Goal: Information Seeking & Learning: Understand process/instructions

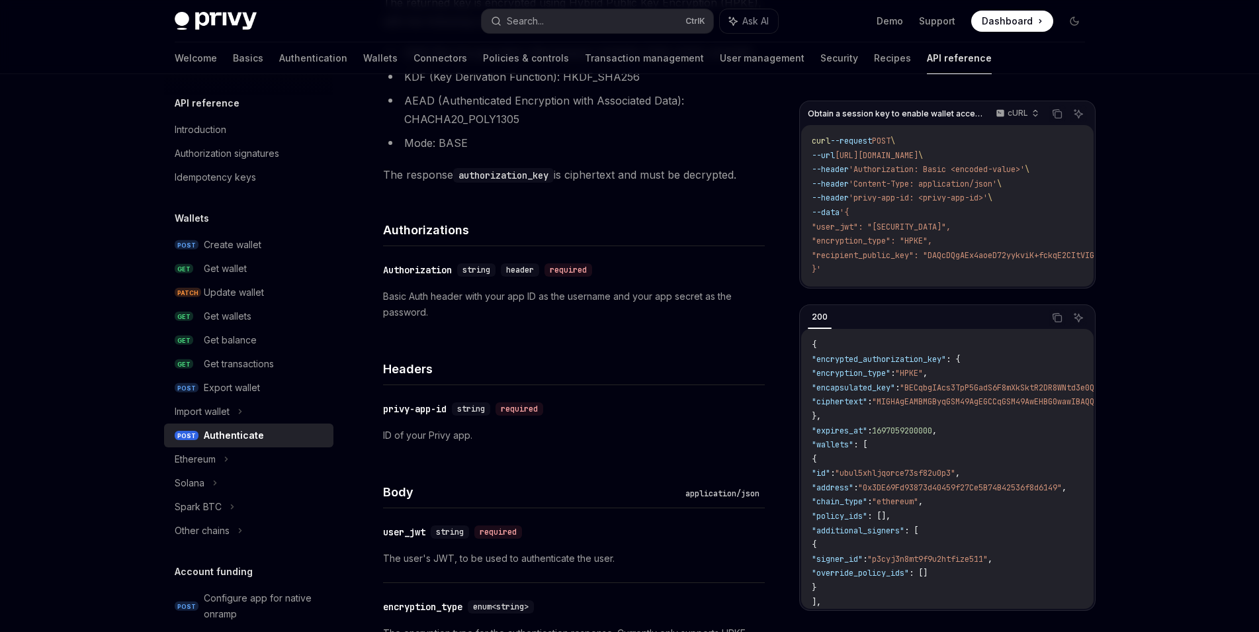
scroll to position [332, 0]
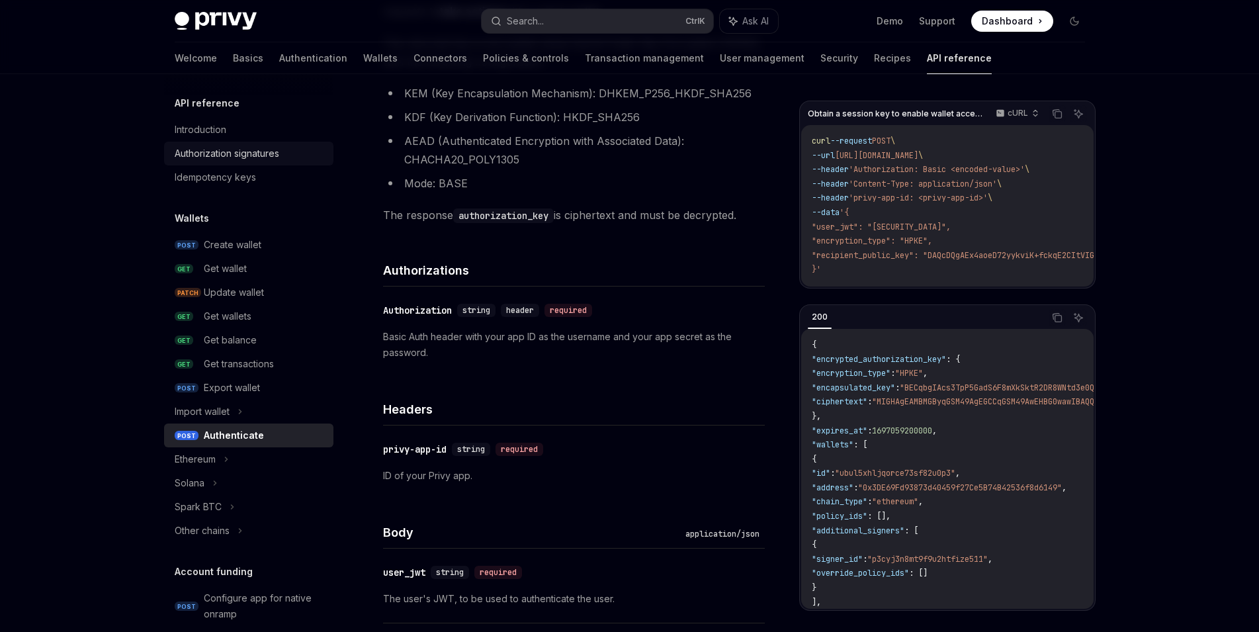
click at [233, 154] on div "Authorization signatures" at bounding box center [227, 154] width 105 height 16
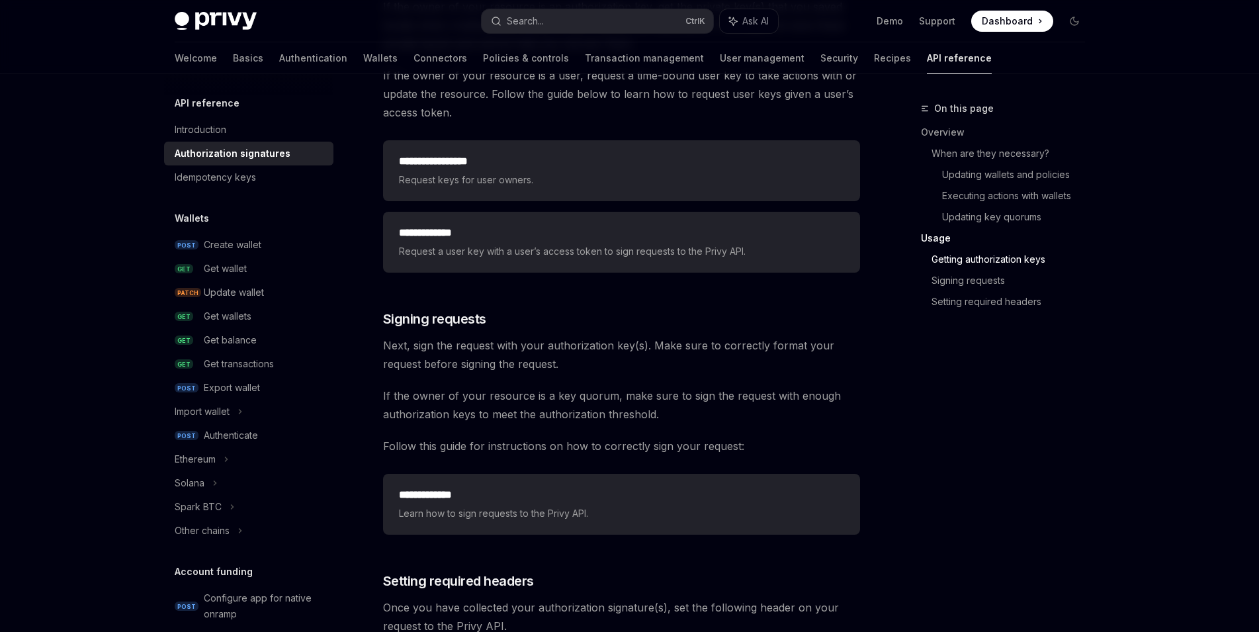
scroll to position [1801, 0]
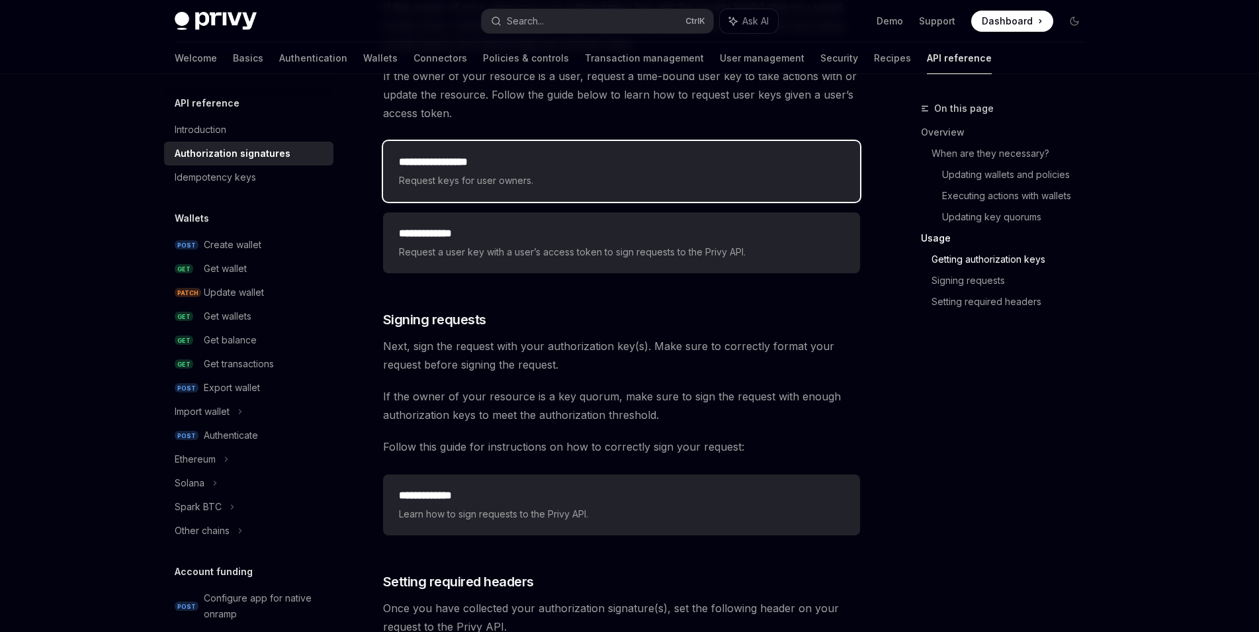
click at [550, 179] on span "Request keys for user owners." at bounding box center [621, 181] width 445 height 16
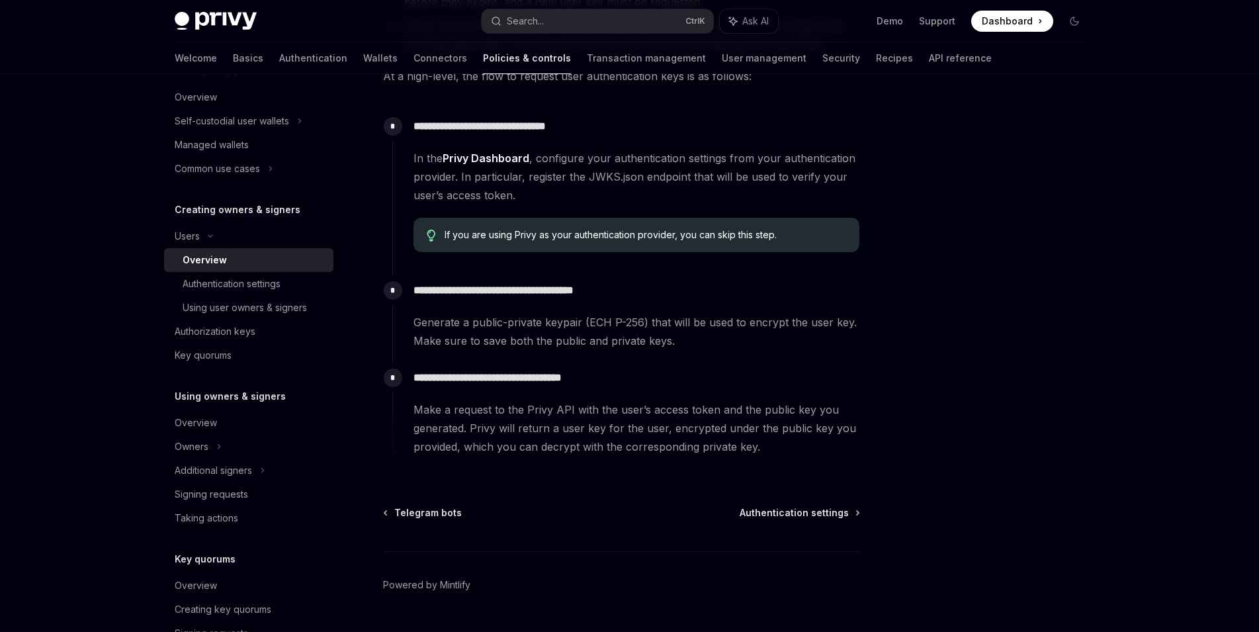
scroll to position [179, 0]
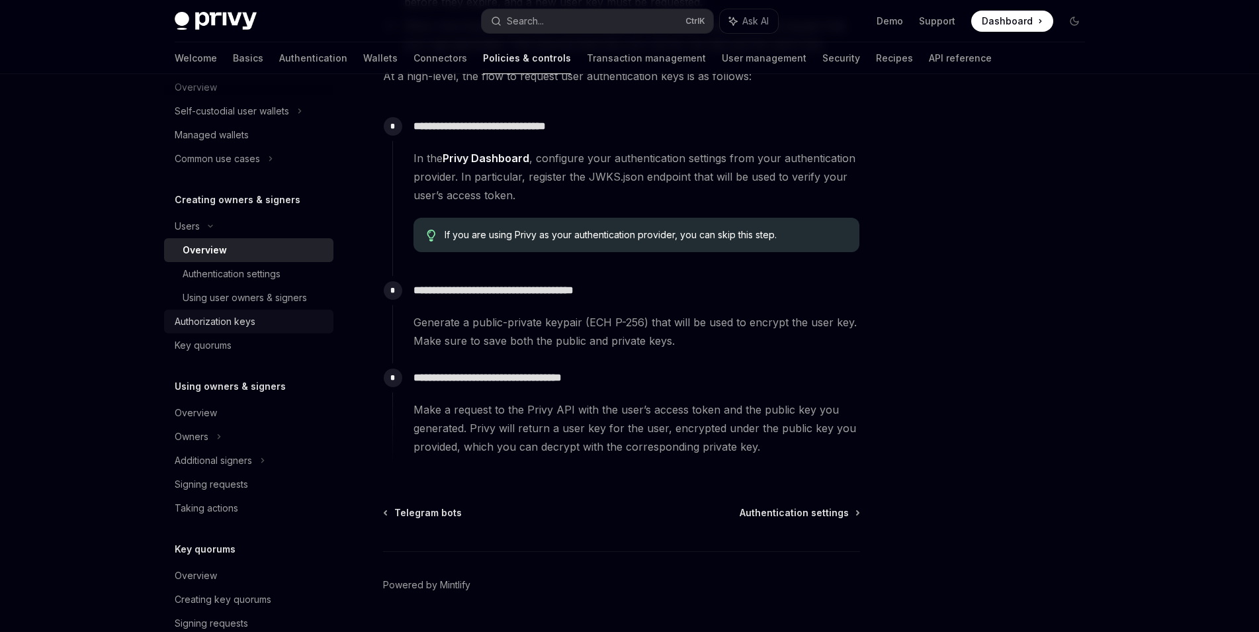
click at [252, 318] on div "Authorization keys" at bounding box center [215, 322] width 81 height 16
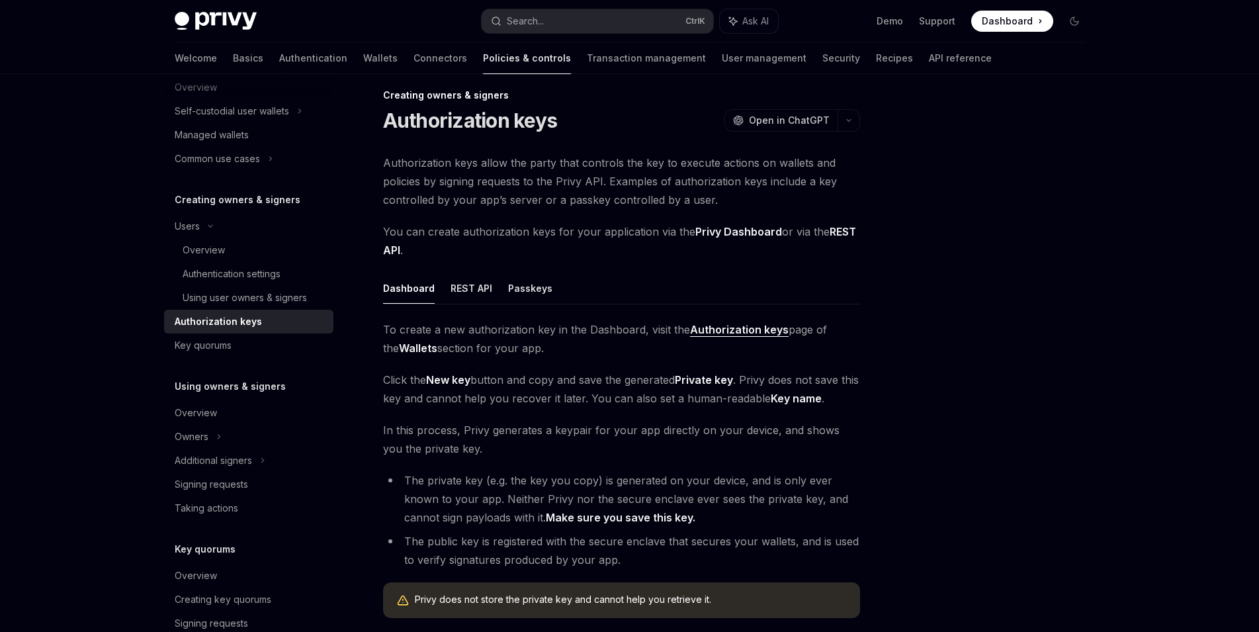
scroll to position [14, 0]
click at [535, 284] on button "Passkeys" at bounding box center [530, 287] width 44 height 31
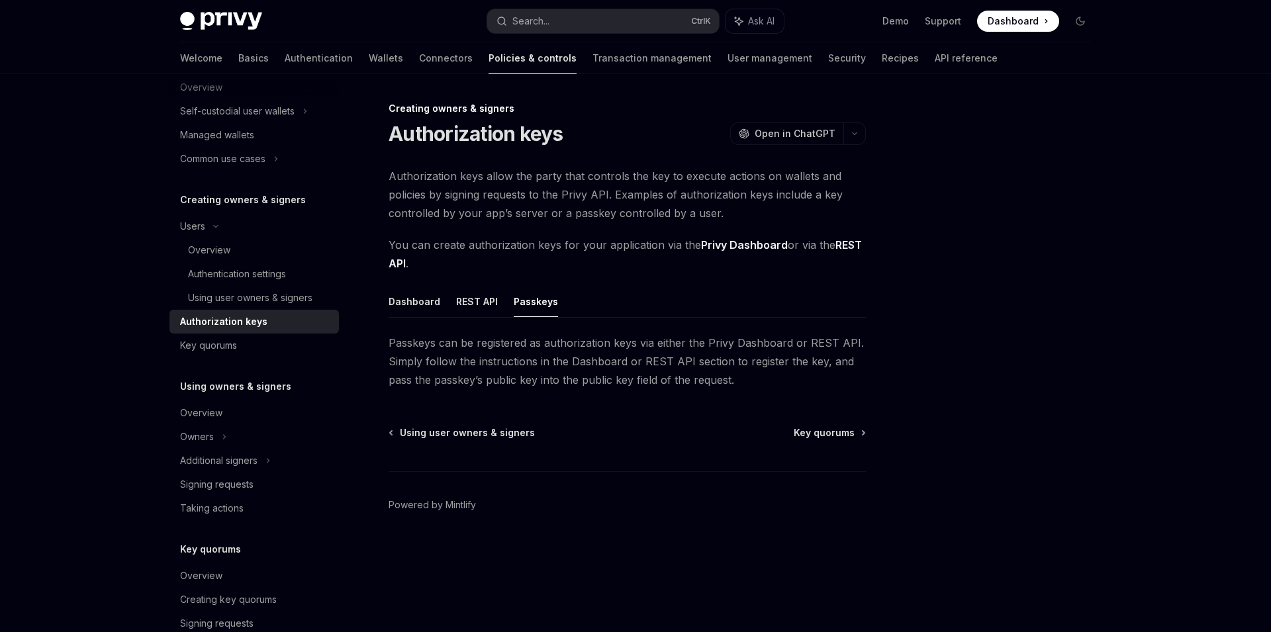
click at [447, 306] on ul "Dashboard REST API Passkeys" at bounding box center [626, 302] width 477 height 32
click at [440, 304] on ul "Dashboard REST API Passkeys" at bounding box center [626, 302] width 477 height 32
click at [473, 303] on button "REST API" at bounding box center [477, 301] width 42 height 31
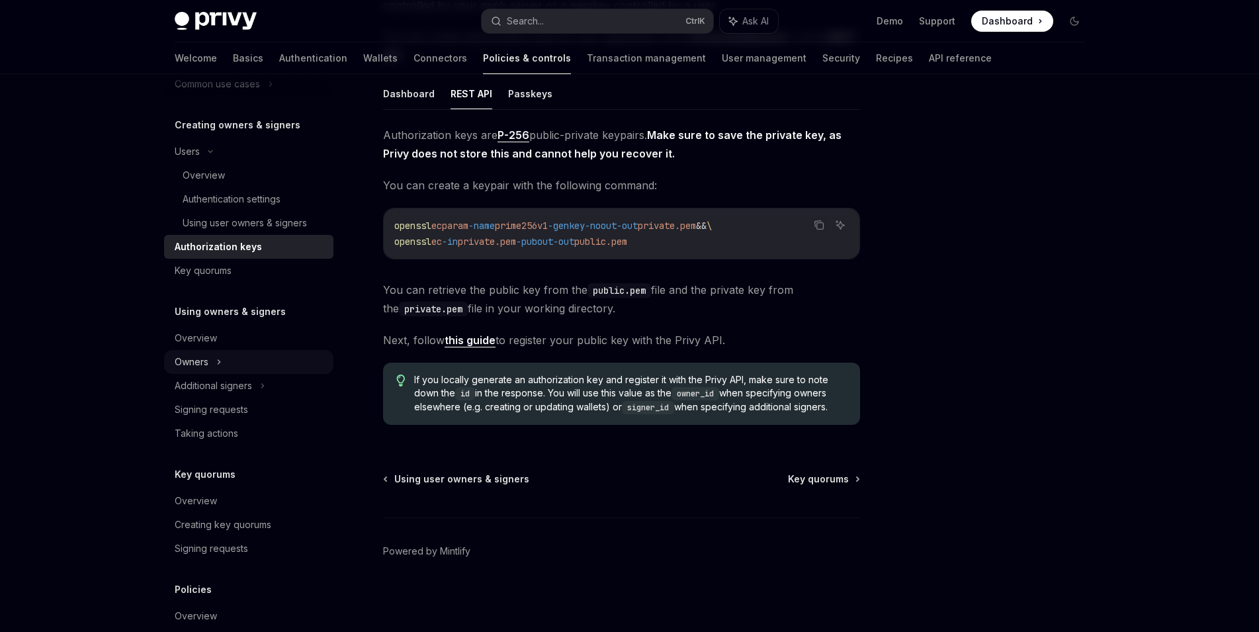
scroll to position [254, 0]
click at [263, 48] on div "Owners" at bounding box center [248, 36] width 169 height 24
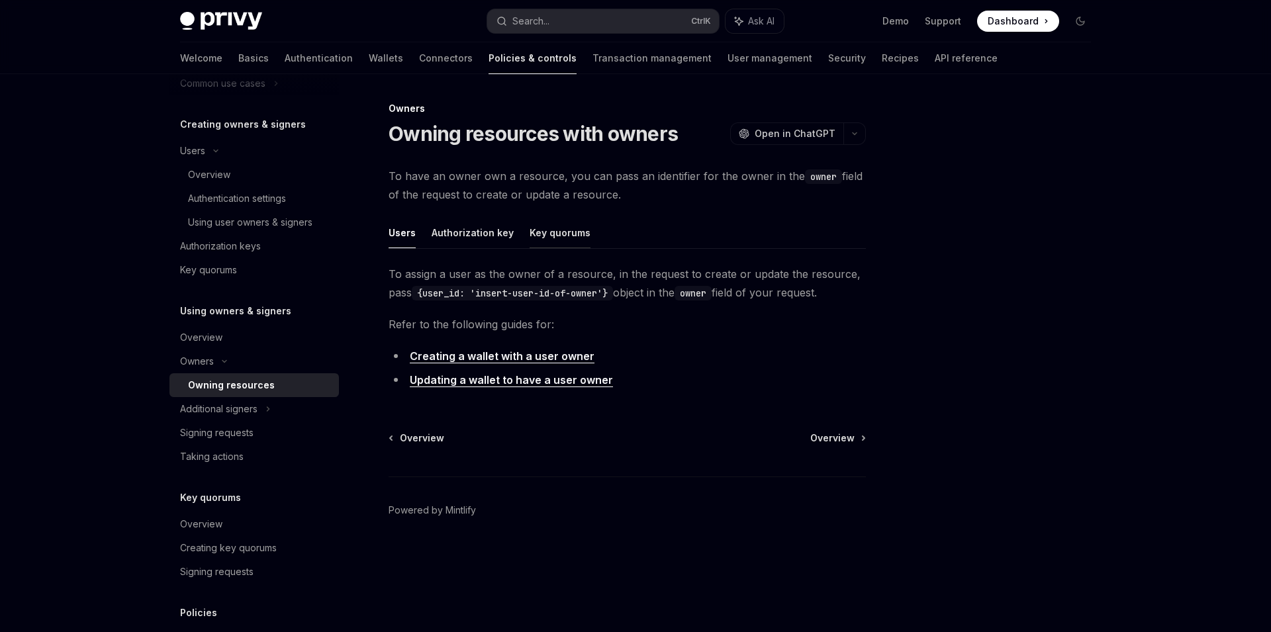
click at [530, 227] on button "Key quorums" at bounding box center [559, 232] width 61 height 31
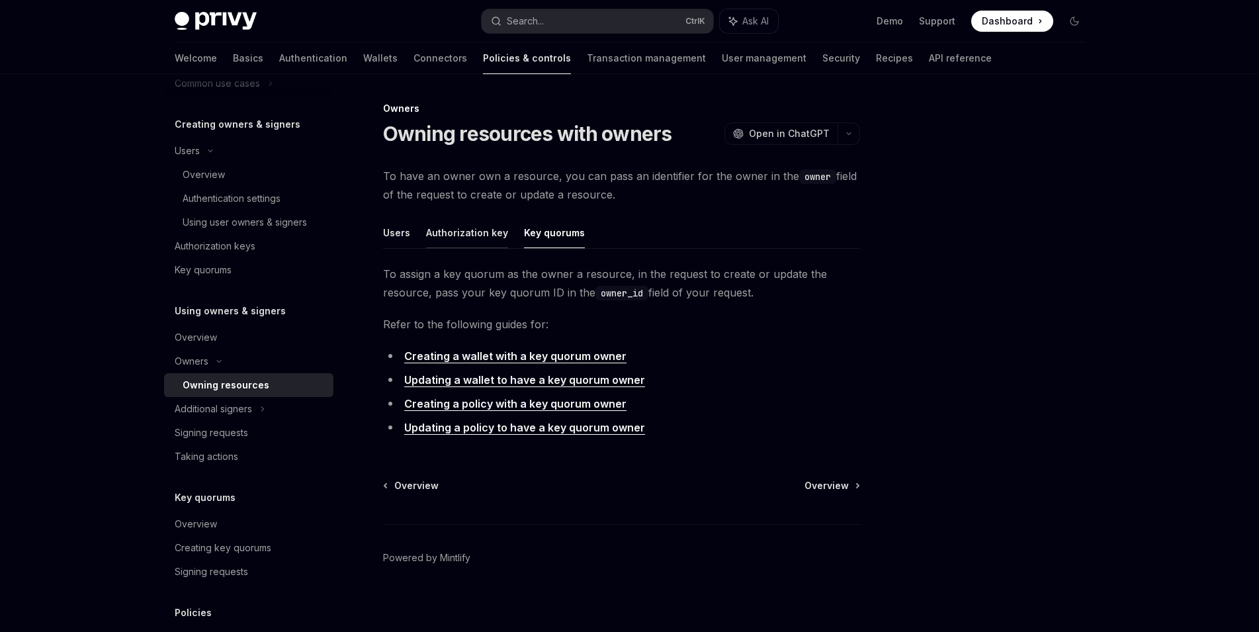
click at [474, 235] on button "Authorization key" at bounding box center [467, 232] width 82 height 31
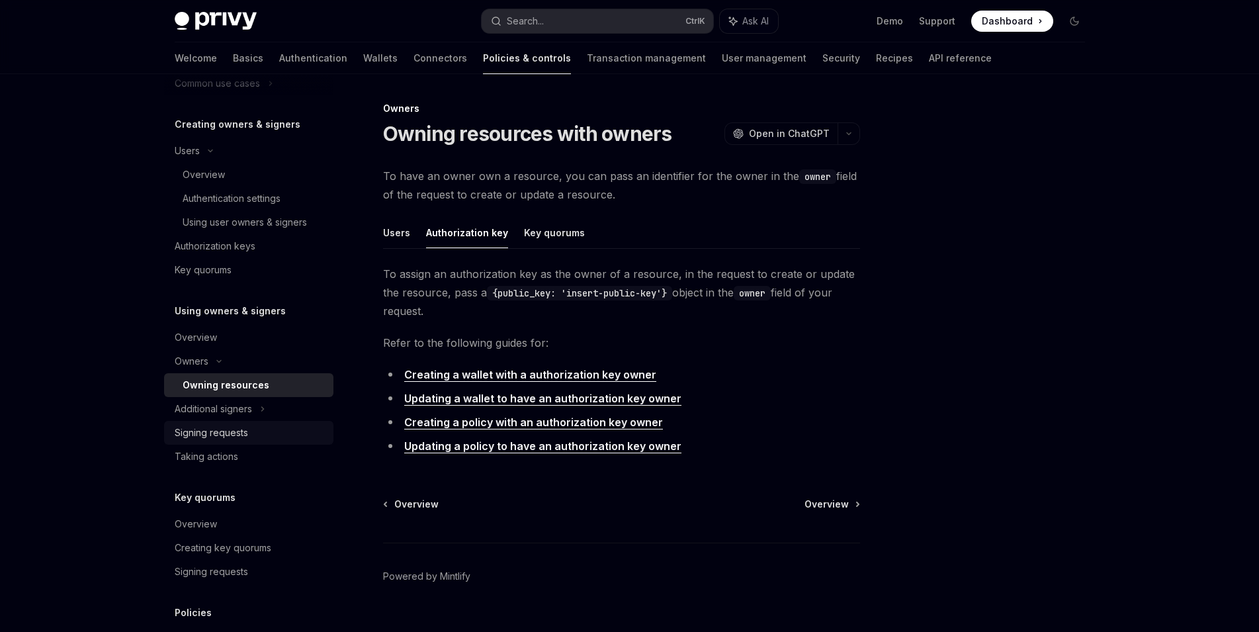
click at [254, 433] on div "Signing requests" at bounding box center [250, 433] width 151 height 16
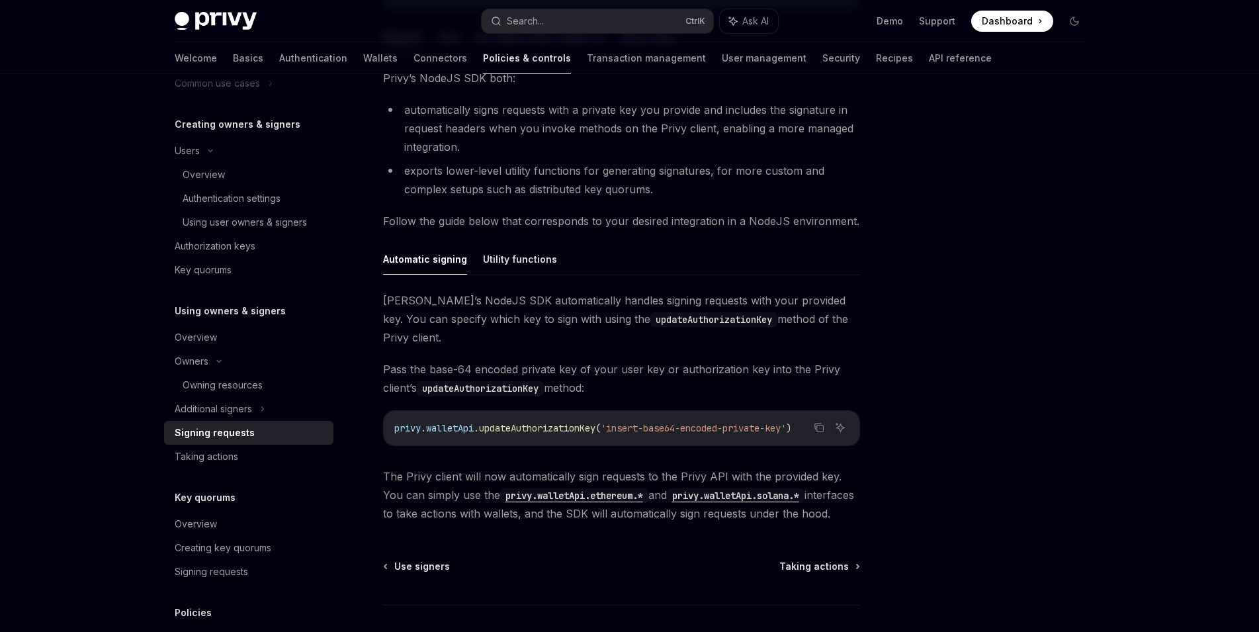
scroll to position [253, 0]
click at [518, 261] on button "Utility functions" at bounding box center [520, 259] width 74 height 31
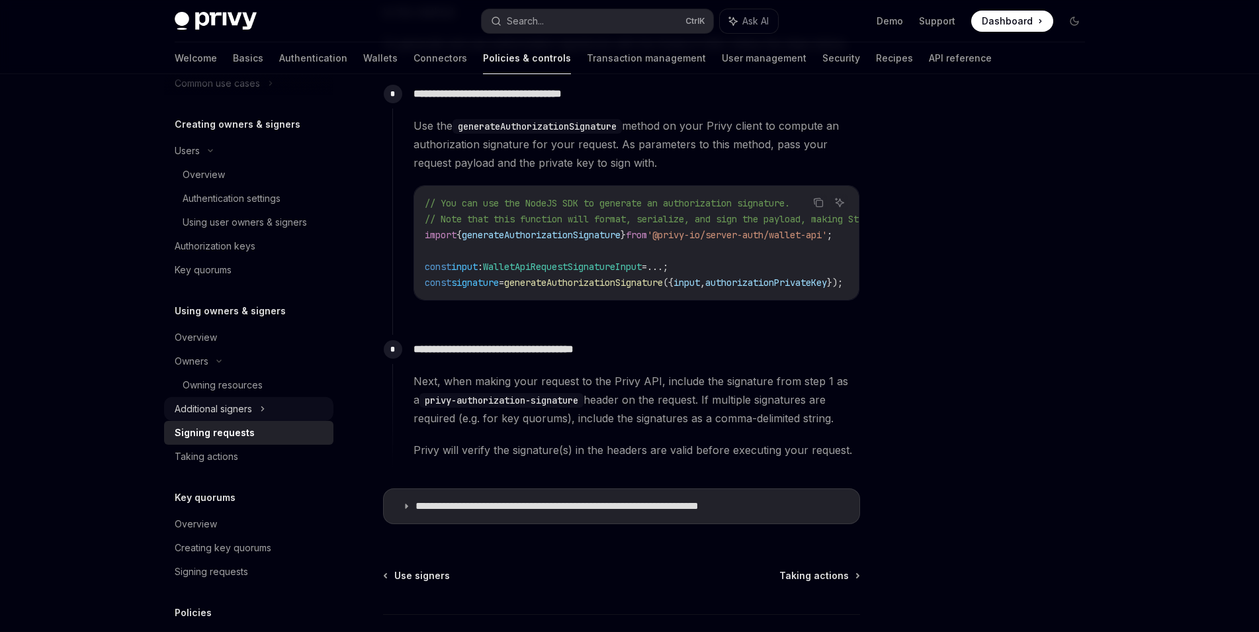
scroll to position [395, 0]
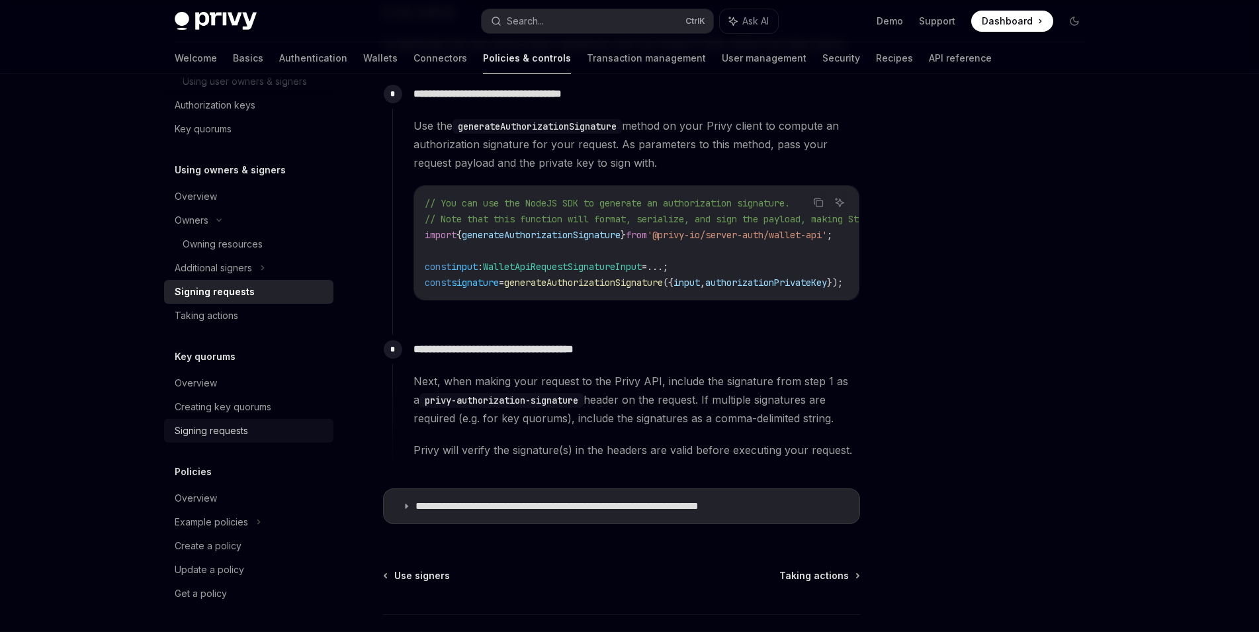
click at [265, 431] on div "Signing requests" at bounding box center [250, 431] width 151 height 16
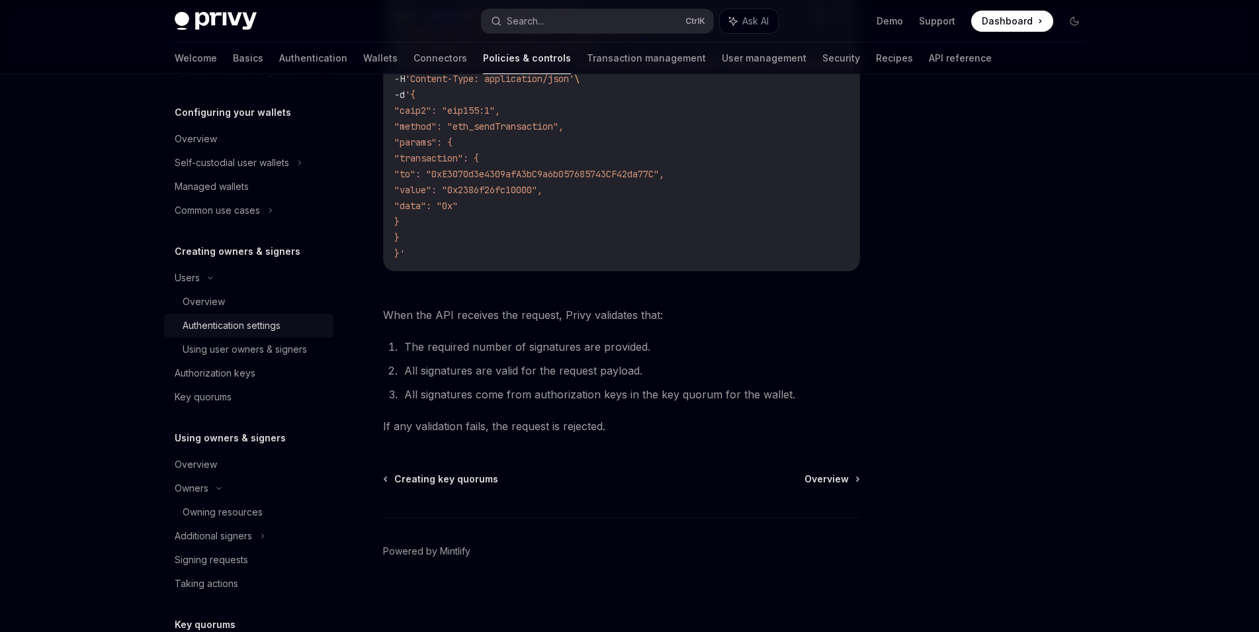
scroll to position [128, 0]
click at [285, 355] on div "Using user owners & signers" at bounding box center [245, 349] width 124 height 16
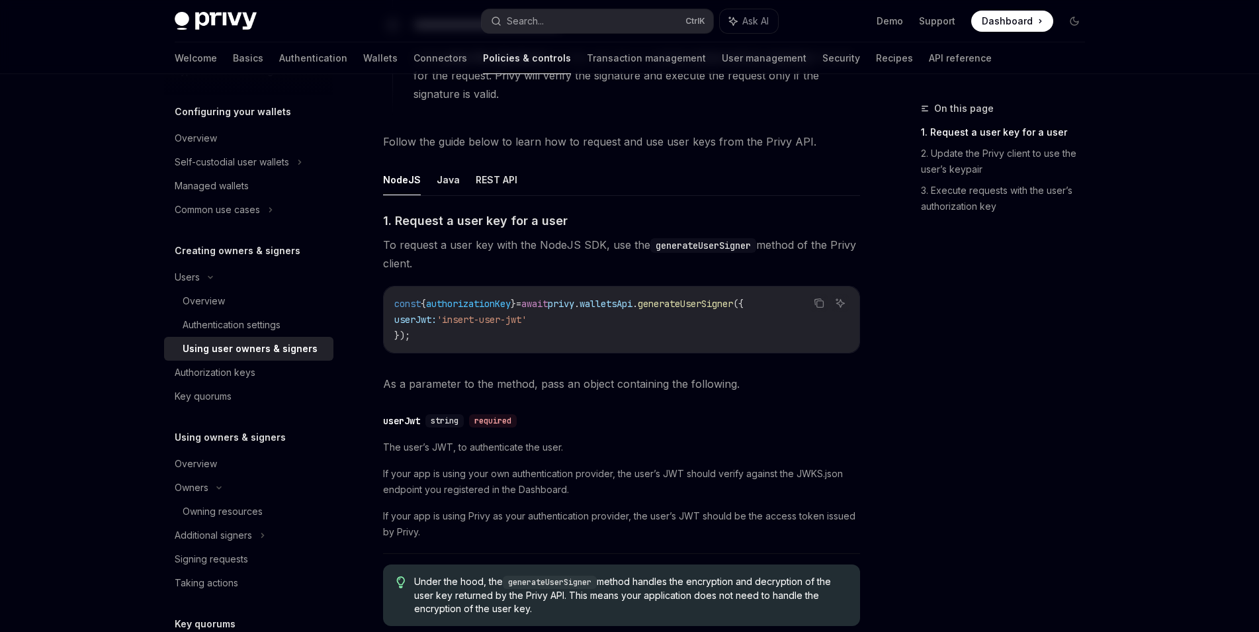
scroll to position [415, 0]
click at [488, 169] on button "REST API" at bounding box center [497, 177] width 42 height 31
type textarea "*"
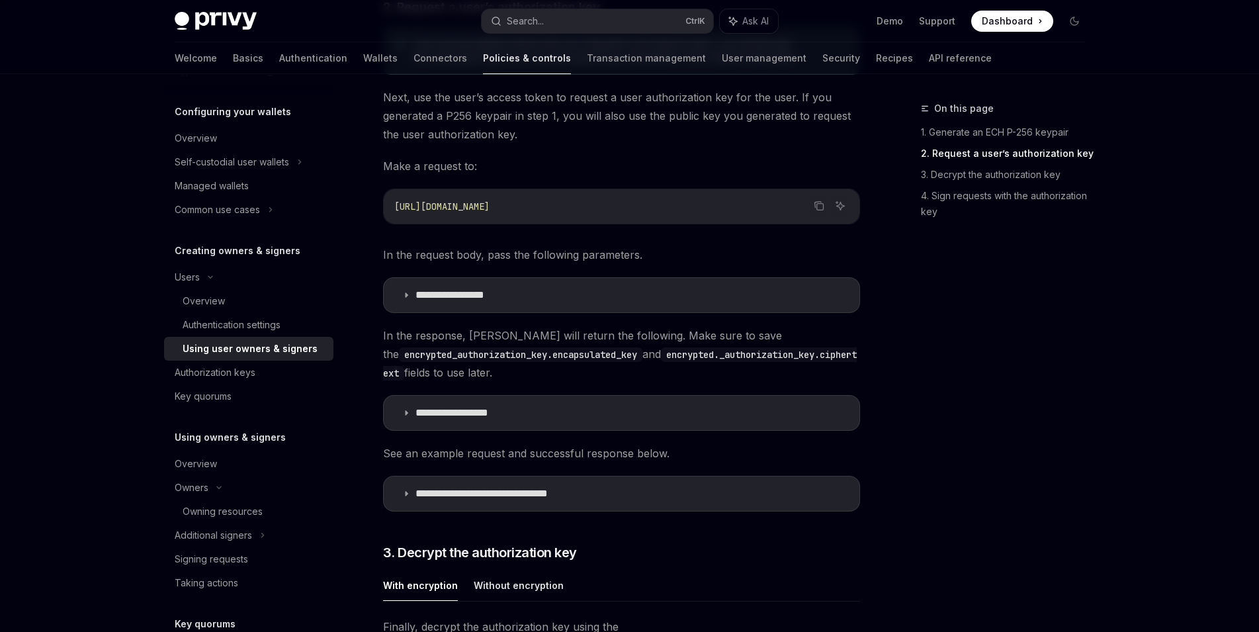
scroll to position [1141, 0]
click at [555, 282] on summary "**********" at bounding box center [622, 294] width 476 height 34
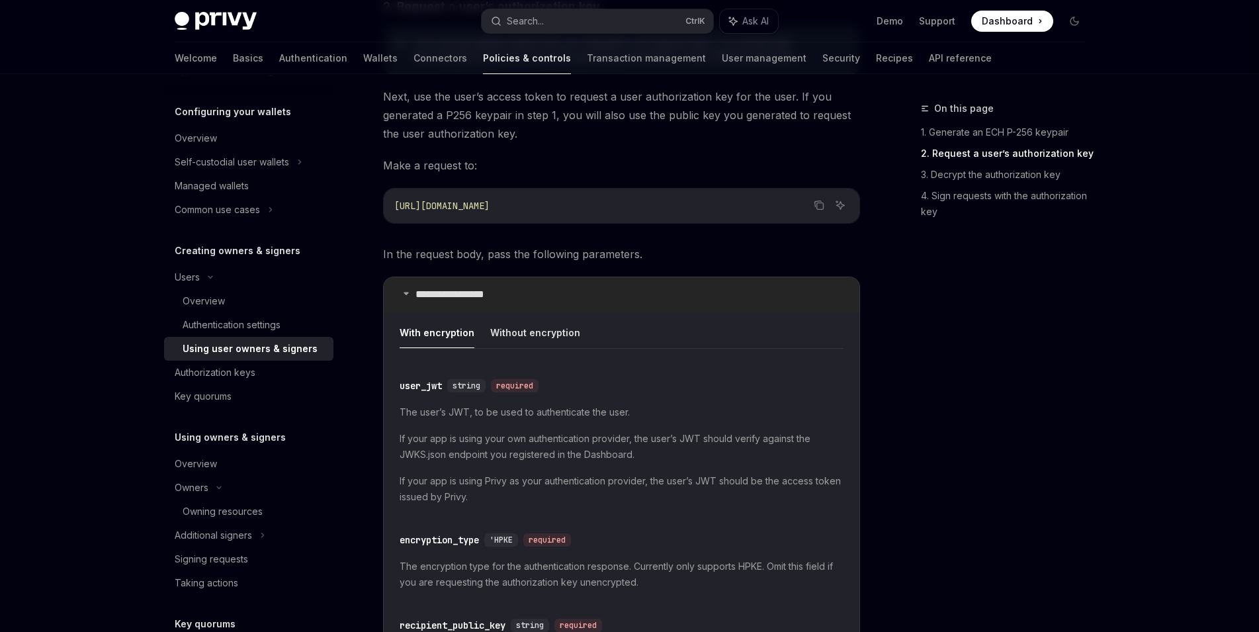
click at [555, 282] on summary "**********" at bounding box center [622, 294] width 476 height 34
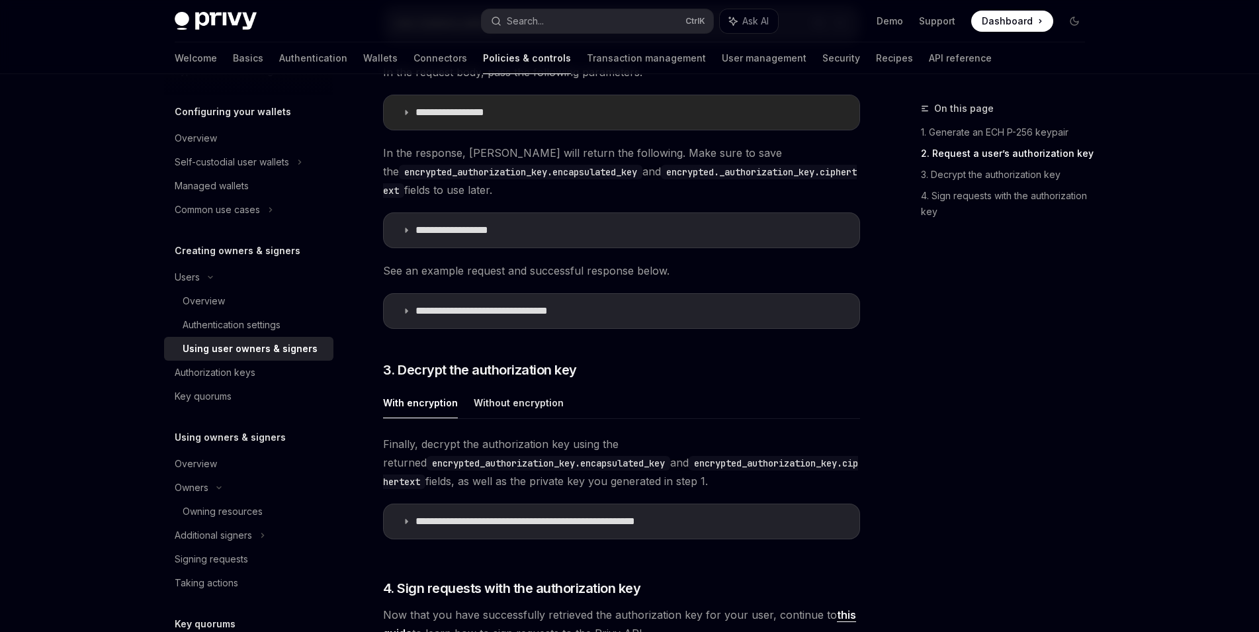
scroll to position [1327, 0]
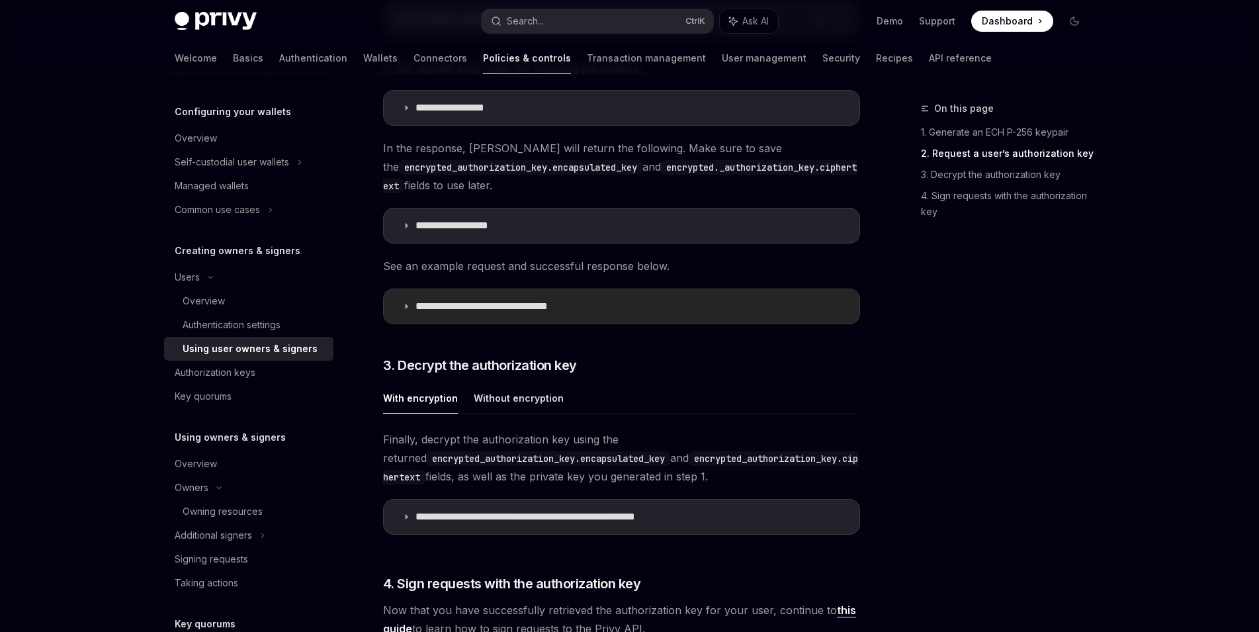
click at [592, 300] on p "**********" at bounding box center [509, 306] width 187 height 13
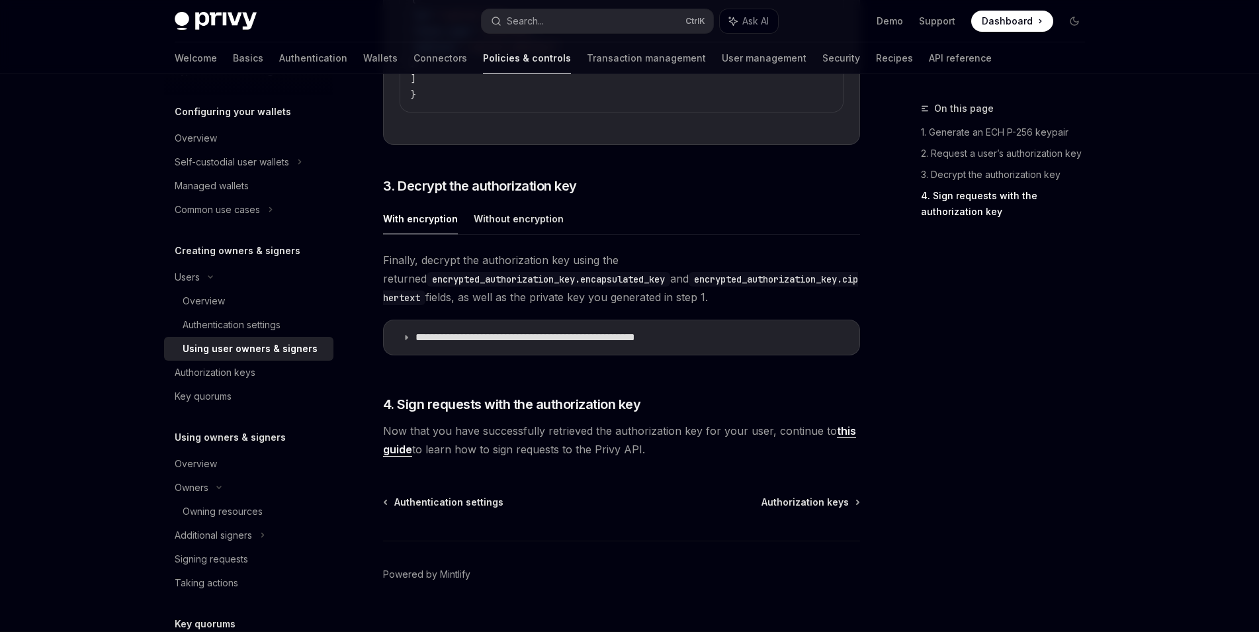
scroll to position [2139, 0]
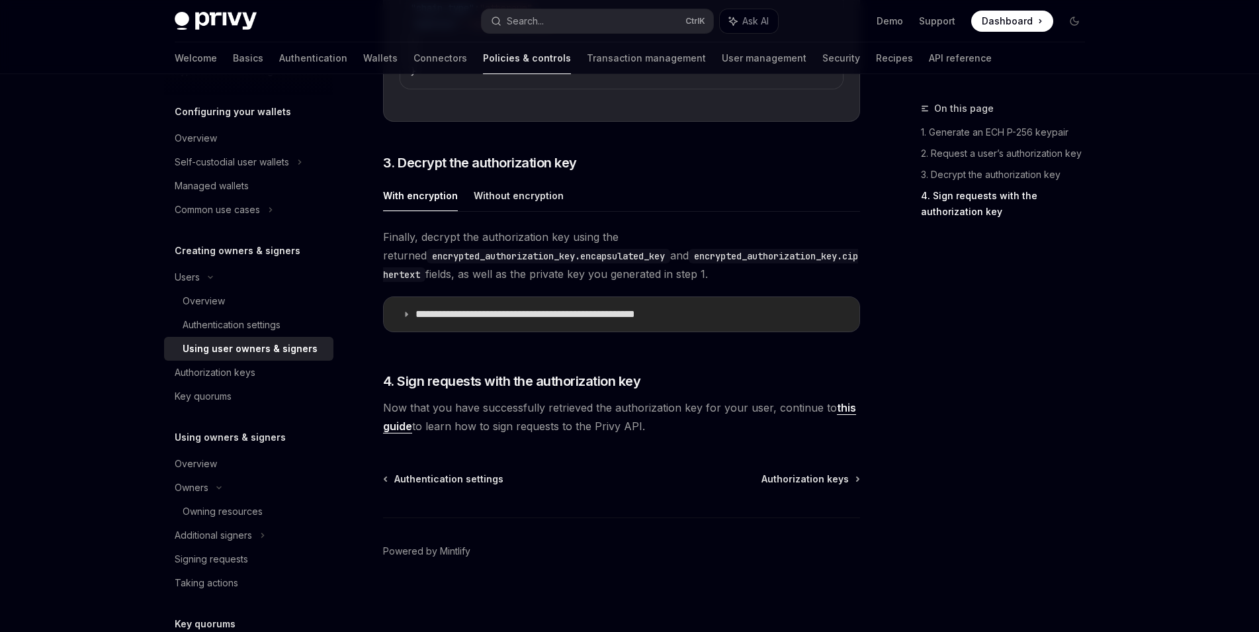
click at [563, 310] on p "**********" at bounding box center [561, 314] width 291 height 13
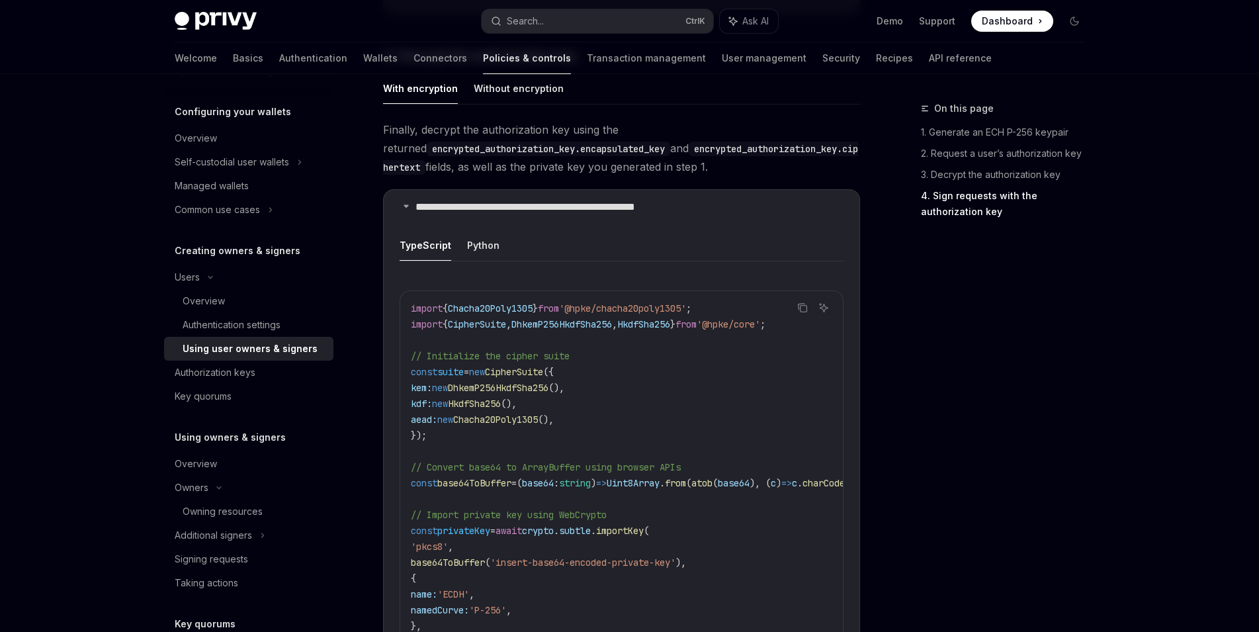
scroll to position [2235, 0]
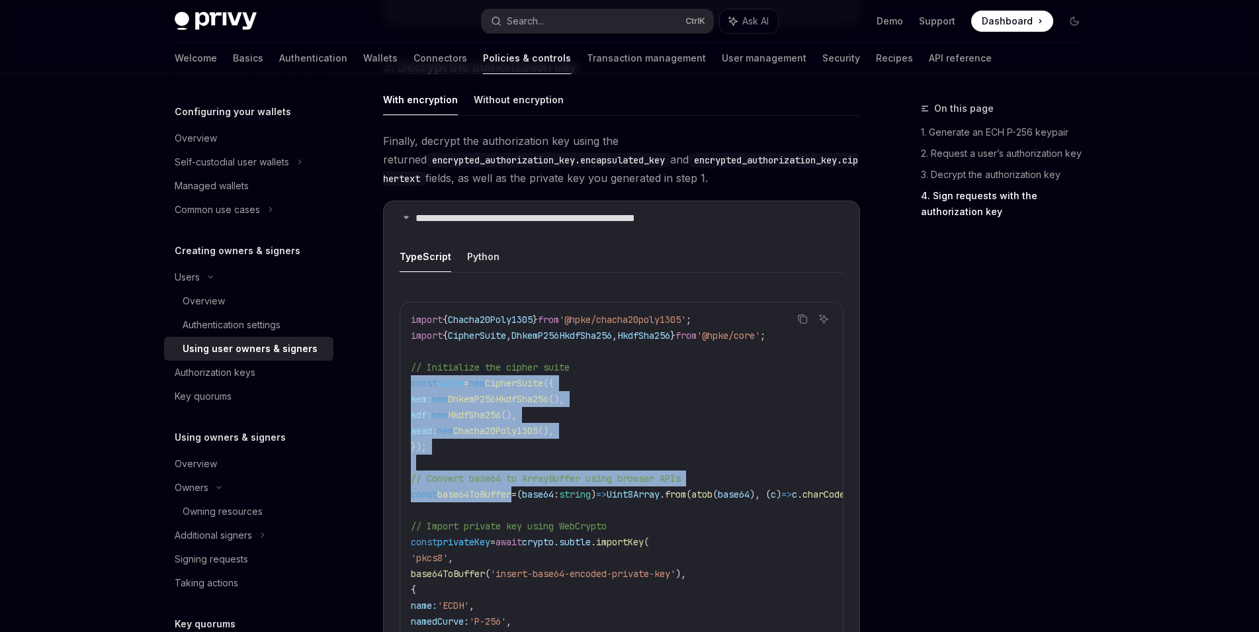
drag, startPoint x: 411, startPoint y: 375, endPoint x: 515, endPoint y: 501, distance: 163.5
click at [515, 501] on code "import { Chacha20Poly1305 } from '@hpke/chacha20poly1305' ; import { CipherSuit…" at bounding box center [707, 566] width 593 height 508
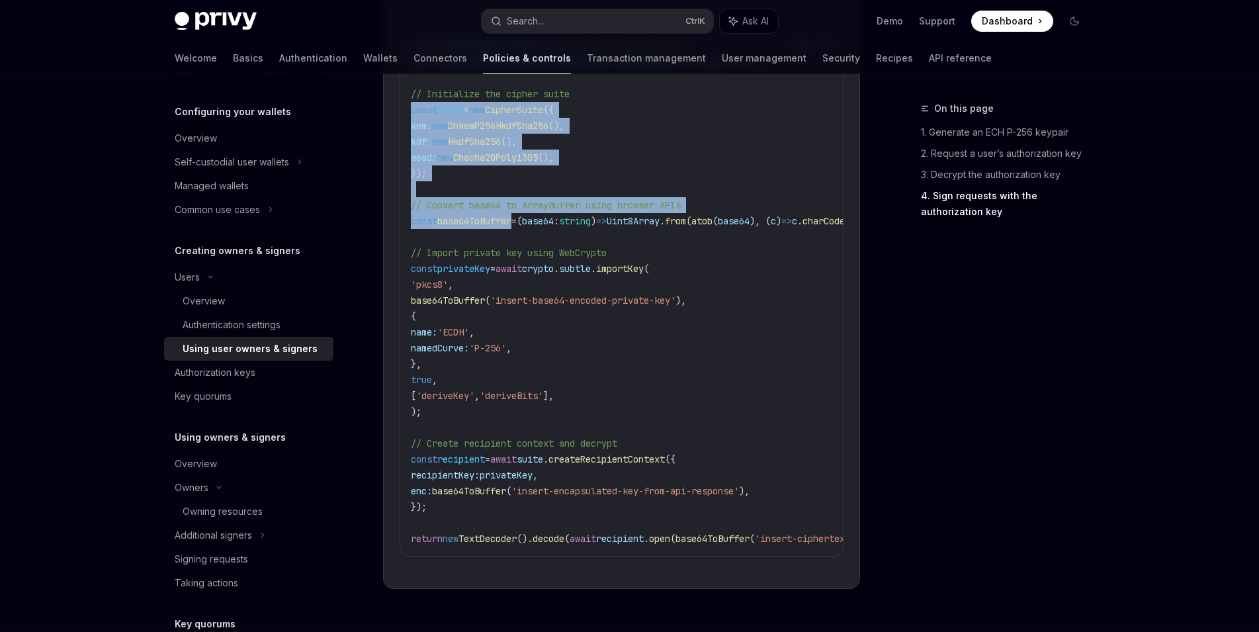
scroll to position [2652, 0]
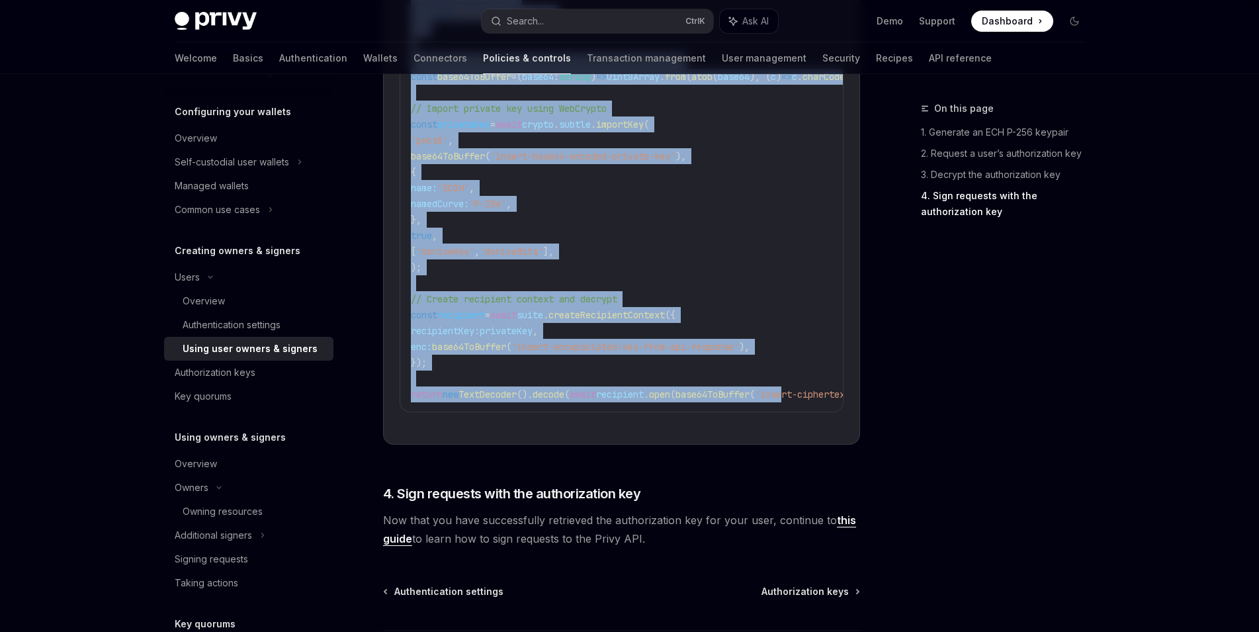
click at [817, 404] on div "import { Chacha20Poly1305 } from '@hpke/chacha20poly1305' ; import { CipherSuit…" at bounding box center [621, 148] width 443 height 527
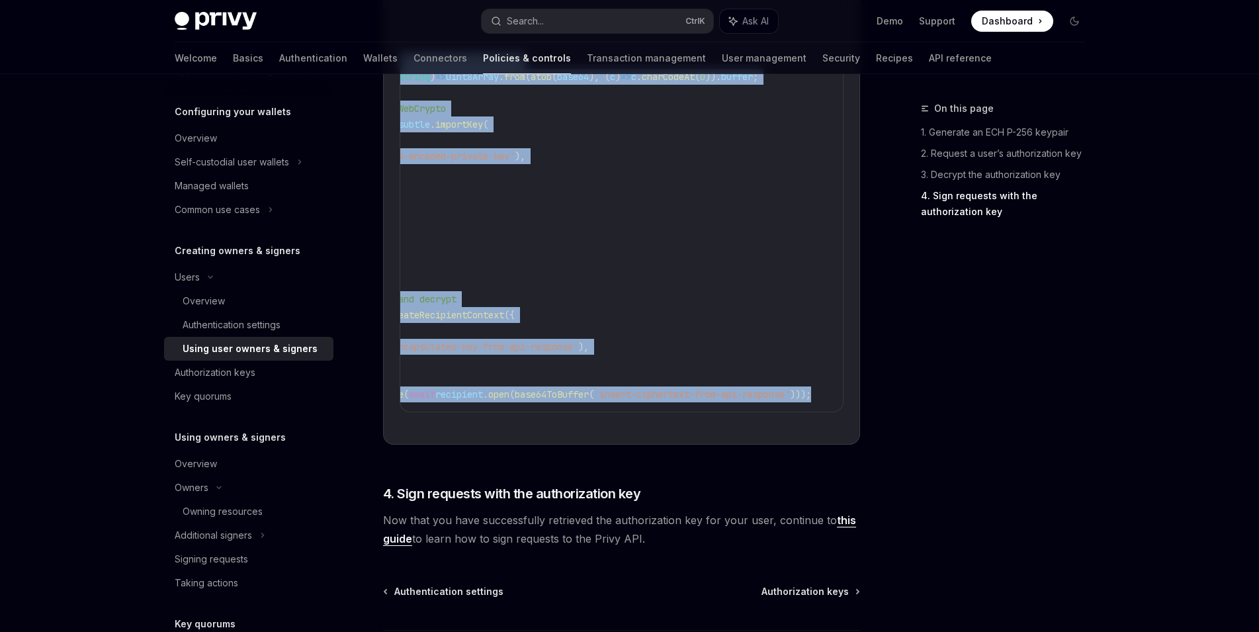
copy code "const suite = new CipherSuite ({ kem: new DhkemP256HkdfSha256 (), kdf: new Hkdf…"
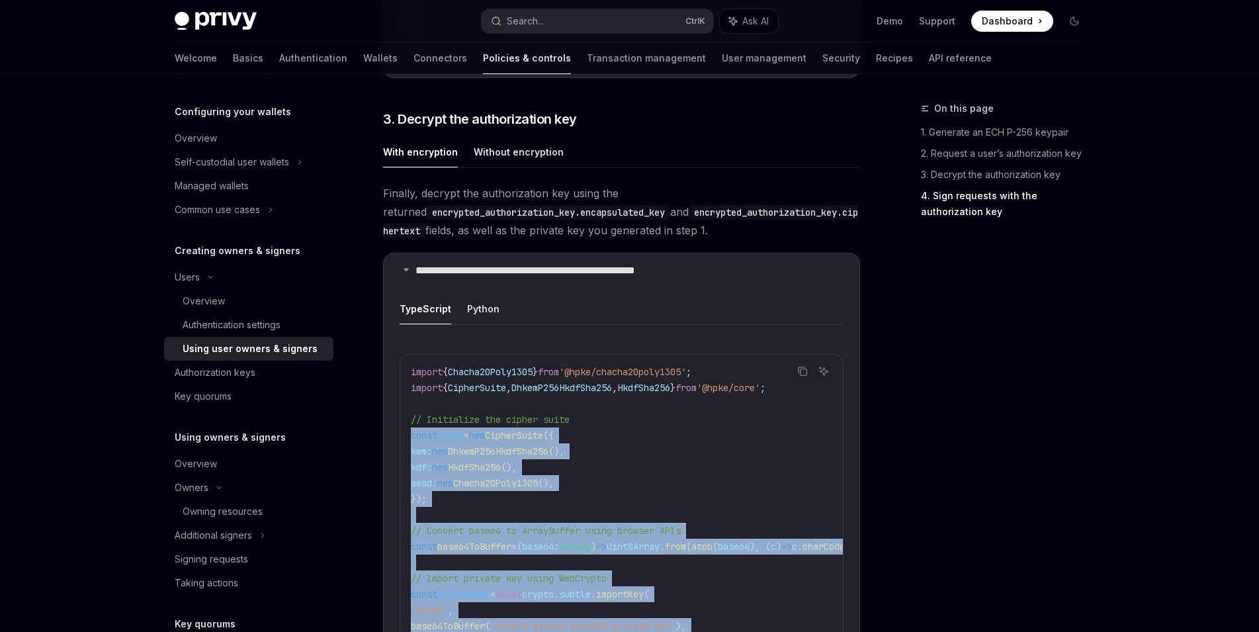
scroll to position [2183, 0]
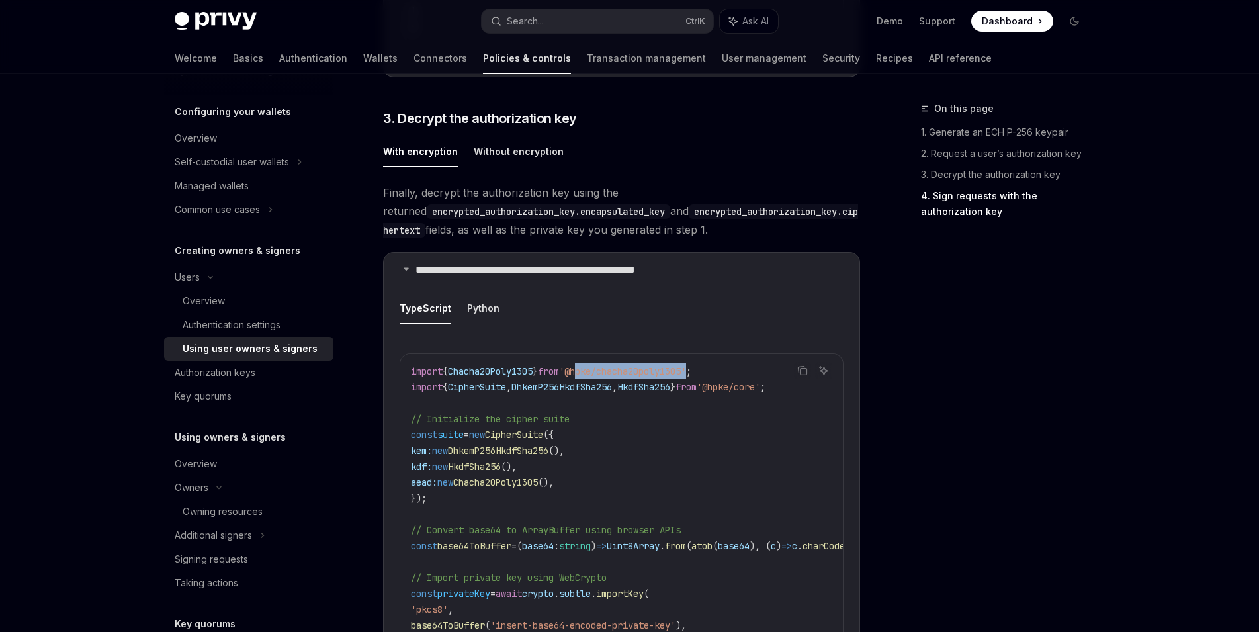
drag, startPoint x: 592, startPoint y: 370, endPoint x: 713, endPoint y: 373, distance: 121.8
click at [686, 373] on span "'@hpke/chacha20poly1305'" at bounding box center [622, 371] width 127 height 12
copy span "hpke/chacha20poly1305"
drag, startPoint x: 744, startPoint y: 387, endPoint x: 797, endPoint y: 390, distance: 53.0
click at [760, 390] on span "'@hpke/core'" at bounding box center [729, 387] width 64 height 12
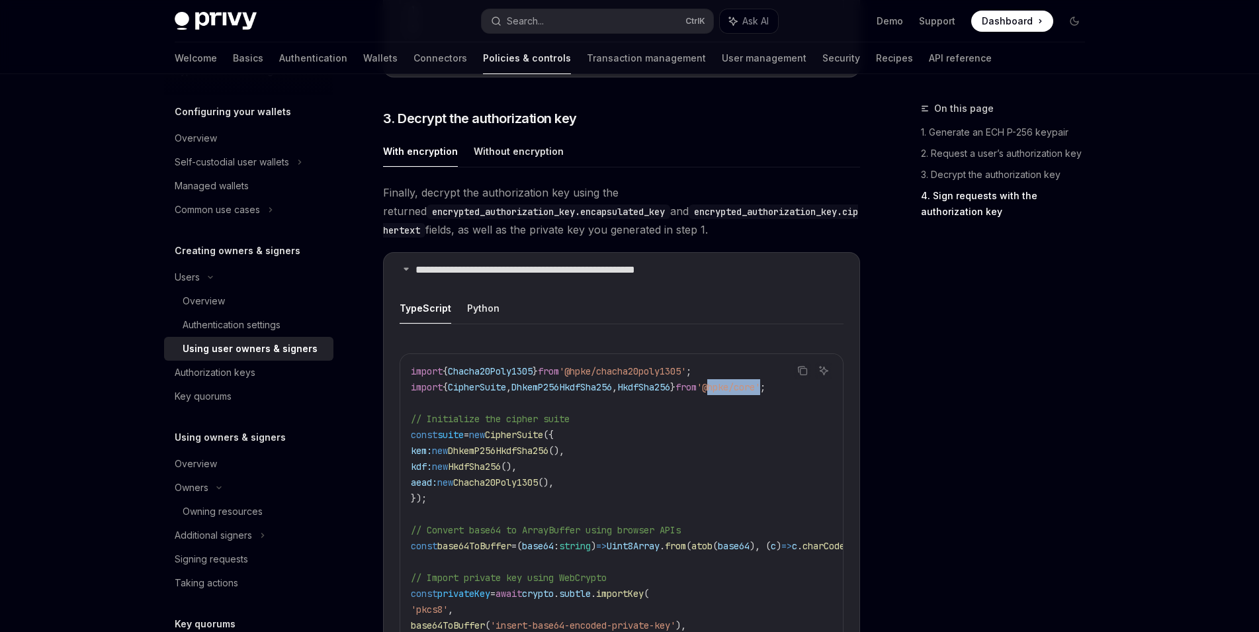
copy span "@hpke/core"
click at [822, 386] on div "Ask AI" at bounding box center [824, 390] width 32 height 13
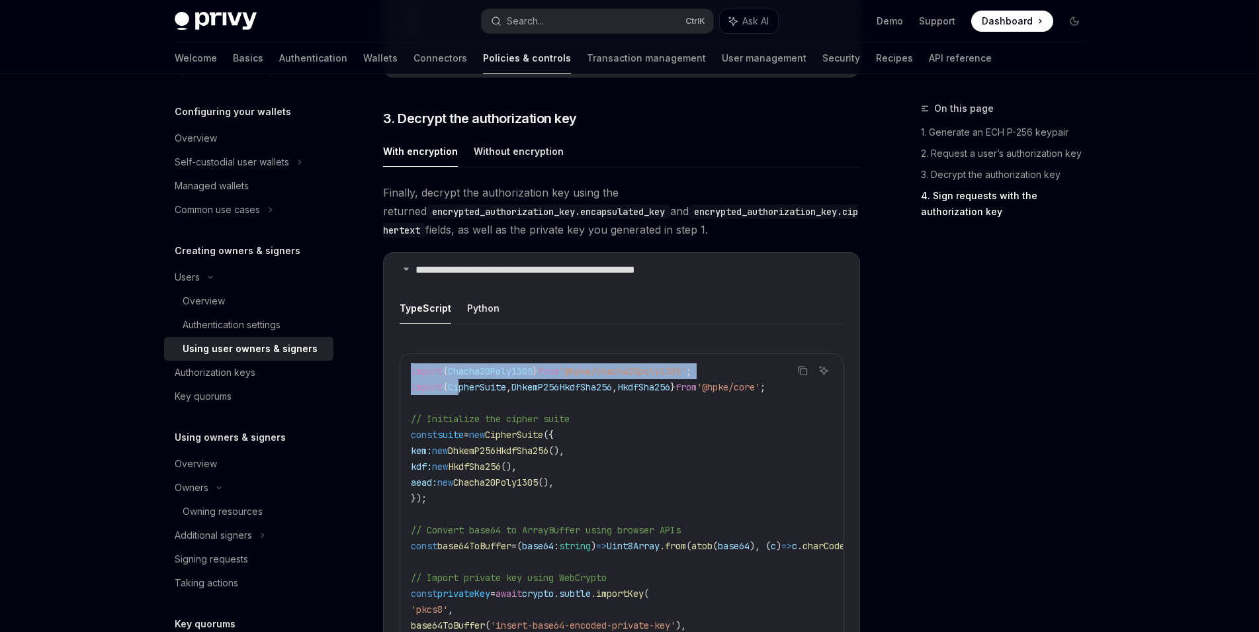
drag, startPoint x: 817, startPoint y: 386, endPoint x: 474, endPoint y: 383, distance: 343.5
click at [472, 385] on div "Copy Ask AI import { Chacha20Poly1305 } from '@hpke/chacha20poly1305' ; import …" at bounding box center [622, 617] width 444 height 528
click at [434, 382] on span "import" at bounding box center [427, 387] width 32 height 12
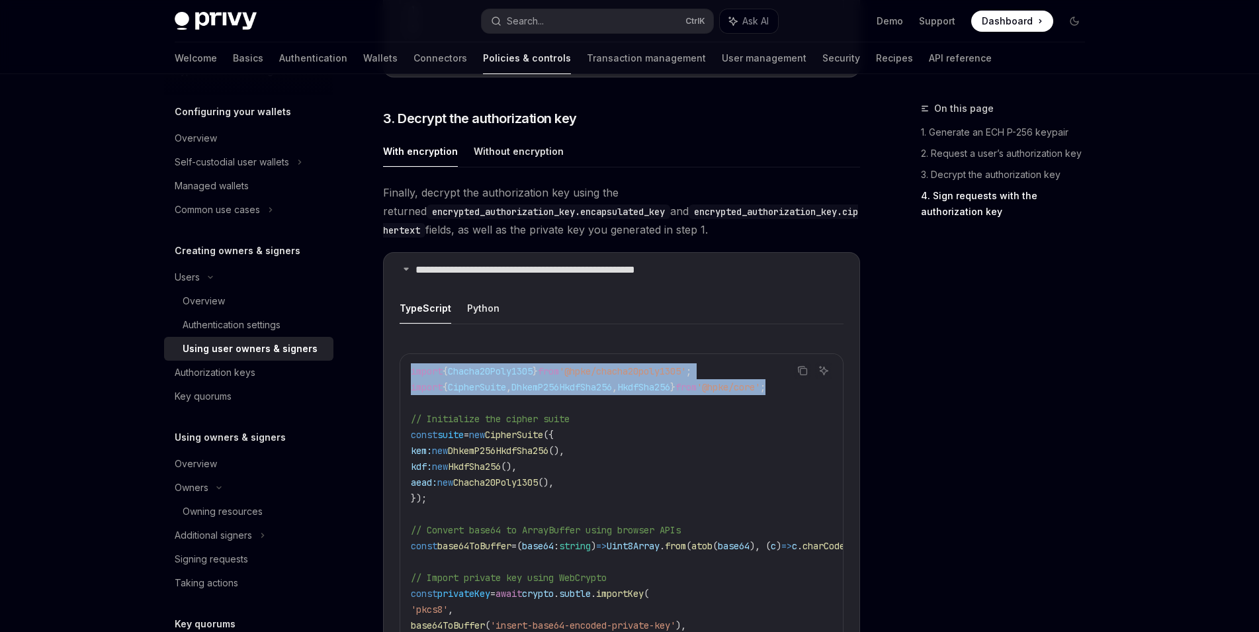
drag, startPoint x: 410, startPoint y: 372, endPoint x: 810, endPoint y: 388, distance: 400.7
click at [810, 388] on div "import { Chacha20Poly1305 } from '@hpke/chacha20poly1305' ; import { CipherSuit…" at bounding box center [621, 617] width 443 height 527
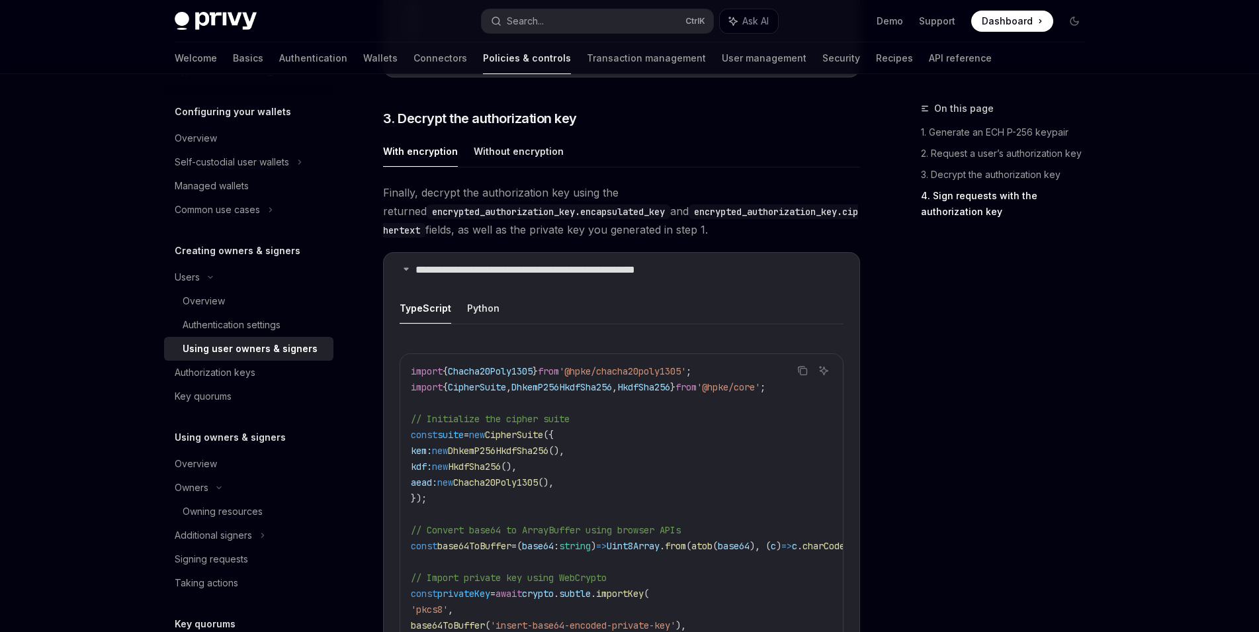
click at [810, 388] on div "Ask AI" at bounding box center [824, 390] width 32 height 13
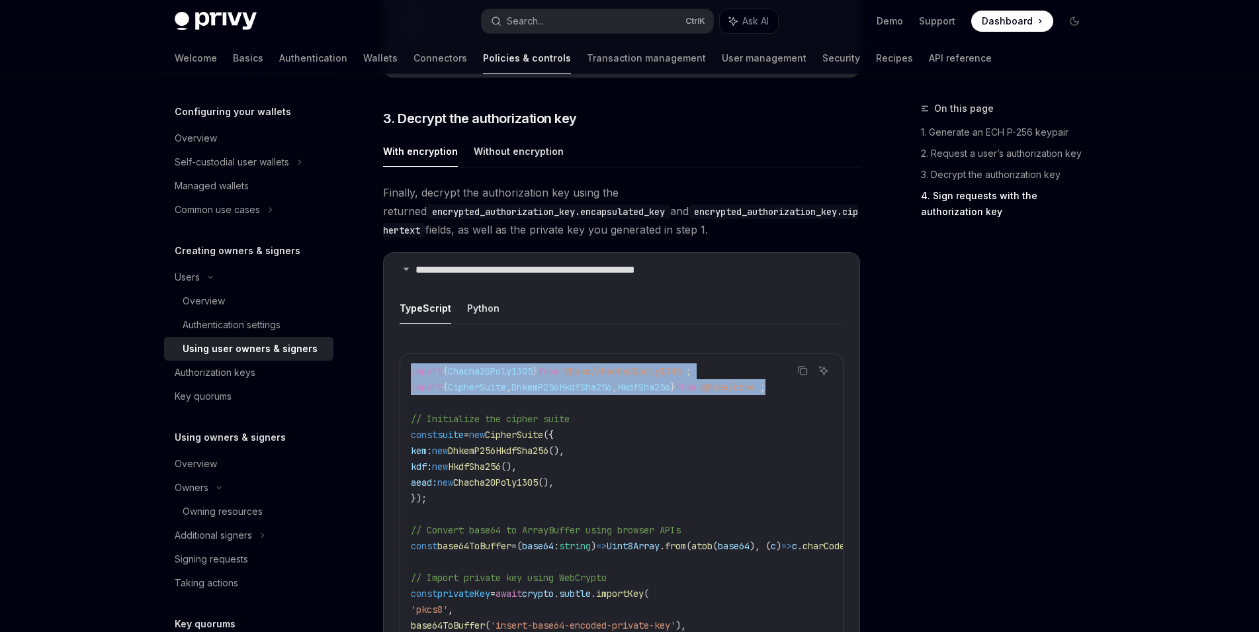
drag, startPoint x: 819, startPoint y: 392, endPoint x: 810, endPoint y: 381, distance: 14.6
click at [810, 381] on div "Copy Ask AI import { Chacha20Poly1305 } from '@hpke/chacha20poly1305' ; import …" at bounding box center [622, 617] width 444 height 528
copy div "k AI import { Chacha20Poly1305 } from '@hpke/chacha20poly1305' ; import { Ciphe…"
